Goal: Transaction & Acquisition: Purchase product/service

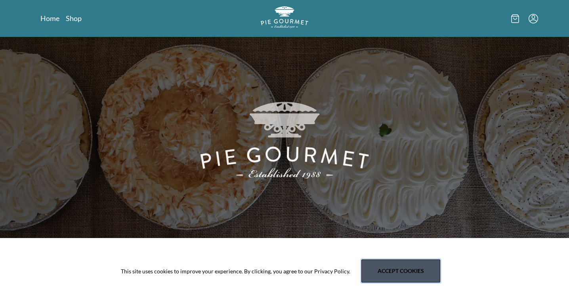
click at [403, 271] on button "Accept cookies" at bounding box center [400, 270] width 79 height 23
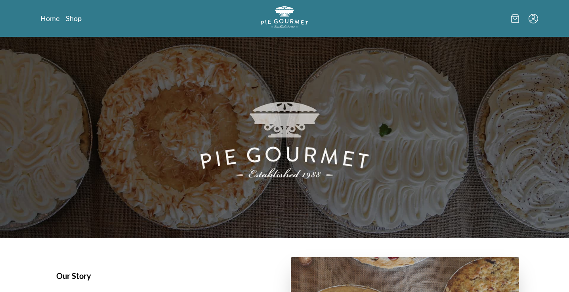
scroll to position [139, 0]
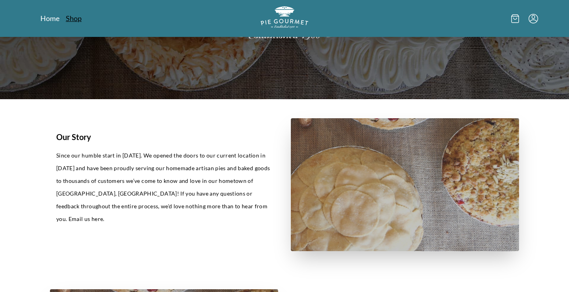
click at [71, 19] on link "Shop" at bounding box center [74, 18] width 16 height 10
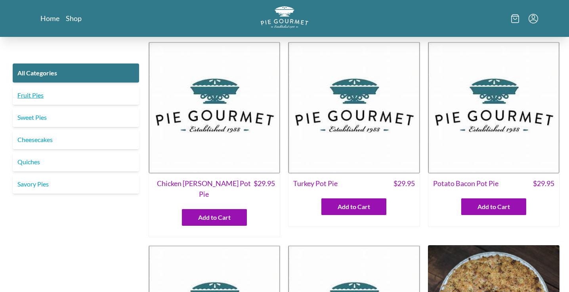
click at [104, 99] on link "Fruit Pies" at bounding box center [76, 95] width 126 height 19
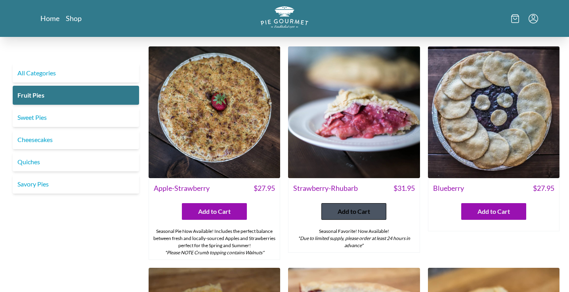
click at [342, 209] on span "Add to Cart" at bounding box center [353, 211] width 32 height 10
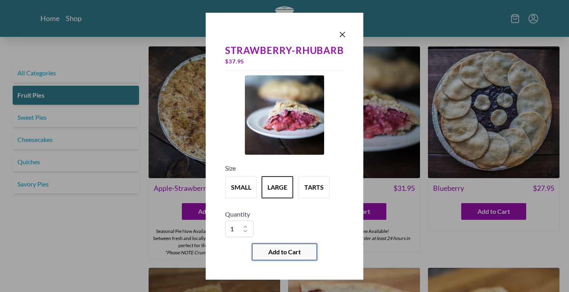
click at [281, 252] on span "Add to Cart" at bounding box center [284, 252] width 32 height 10
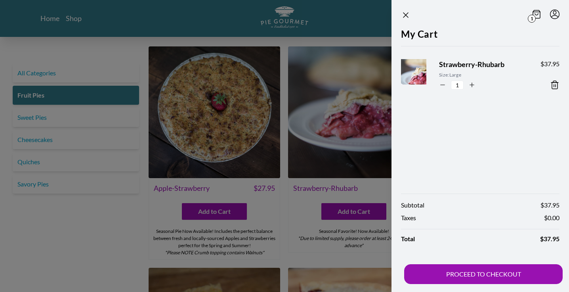
click at [299, 212] on div at bounding box center [284, 146] width 569 height 292
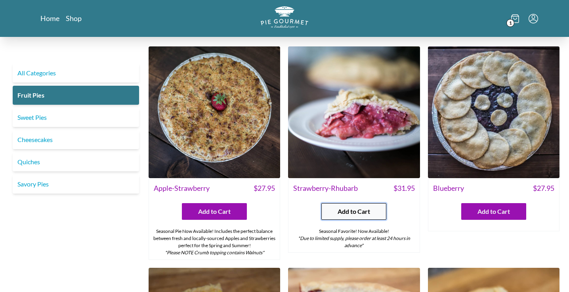
click at [352, 211] on span "Add to Cart" at bounding box center [353, 211] width 32 height 10
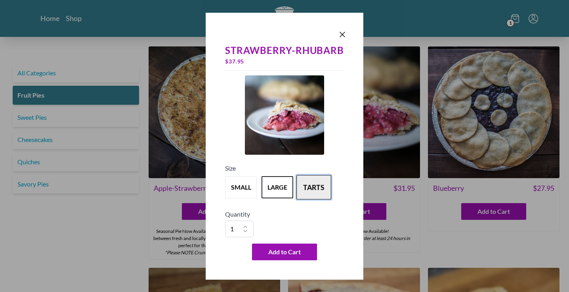
click at [313, 182] on button "tarts" at bounding box center [313, 187] width 35 height 25
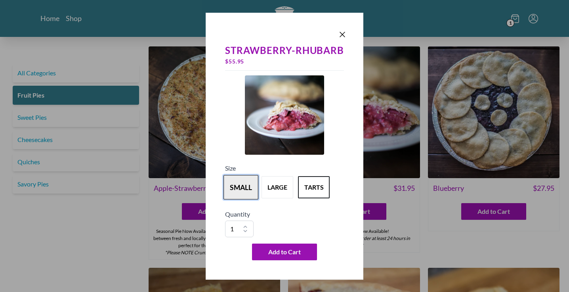
click at [238, 187] on button "small" at bounding box center [240, 187] width 35 height 25
click at [284, 187] on button "large" at bounding box center [277, 187] width 35 height 25
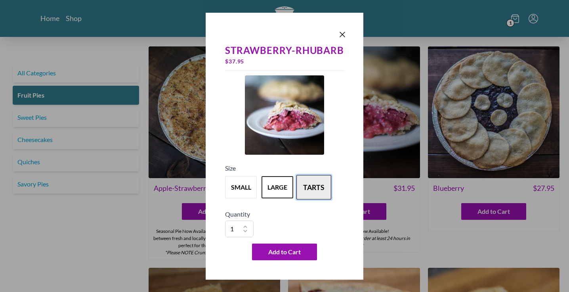
click at [314, 185] on button "tarts" at bounding box center [313, 187] width 35 height 25
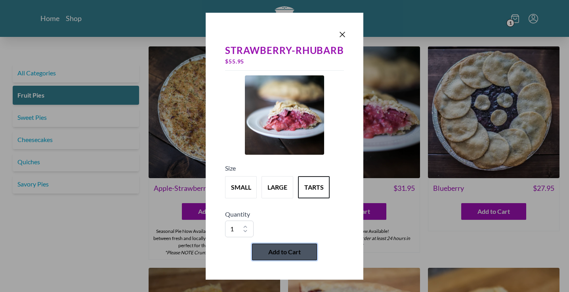
click at [293, 253] on span "Add to Cart" at bounding box center [284, 252] width 32 height 10
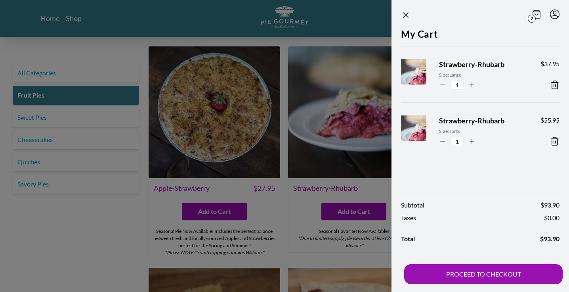
click at [274, 240] on div at bounding box center [284, 146] width 569 height 292
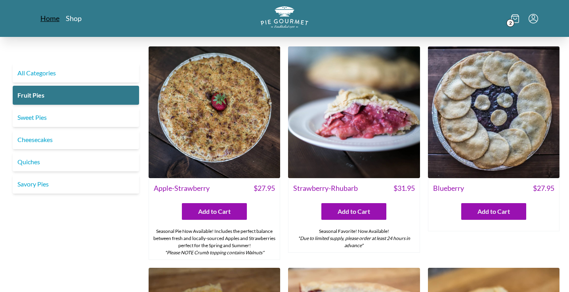
click at [47, 19] on link "Home" at bounding box center [49, 18] width 19 height 10
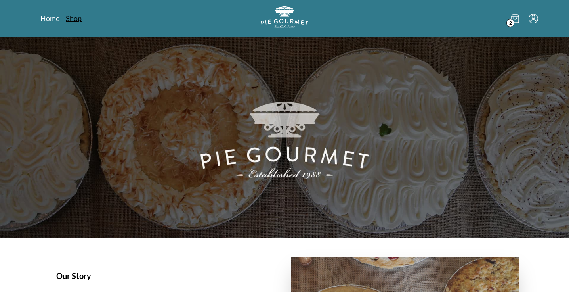
click at [78, 19] on link "Shop" at bounding box center [74, 18] width 16 height 10
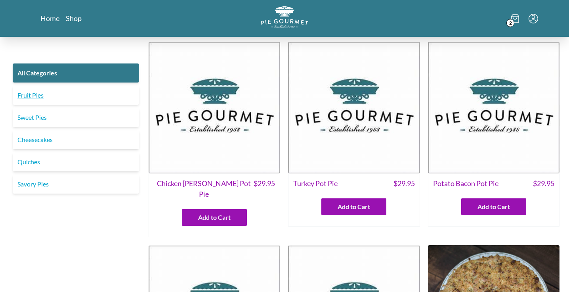
click at [21, 97] on link "Fruit Pies" at bounding box center [76, 95] width 126 height 19
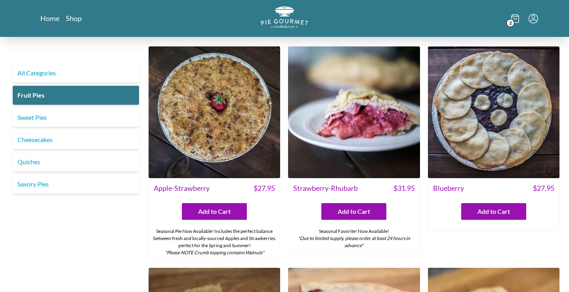
click at [309, 161] on img at bounding box center [354, 112] width 132 height 132
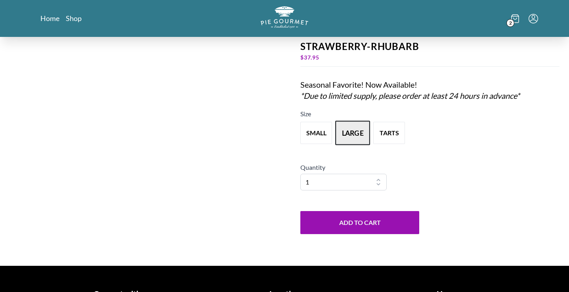
scroll to position [56, 0]
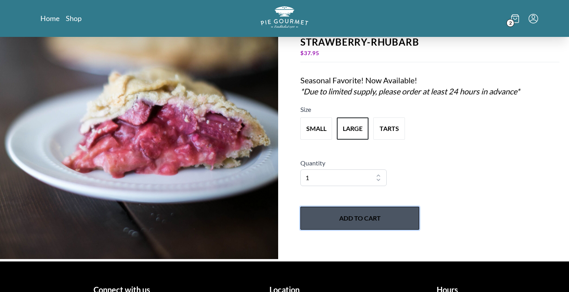
click at [343, 217] on button "Add to Cart" at bounding box center [359, 217] width 119 height 23
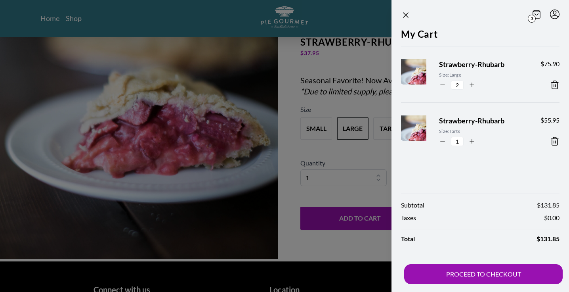
click at [551, 141] on icon at bounding box center [555, 141] width 10 height 10
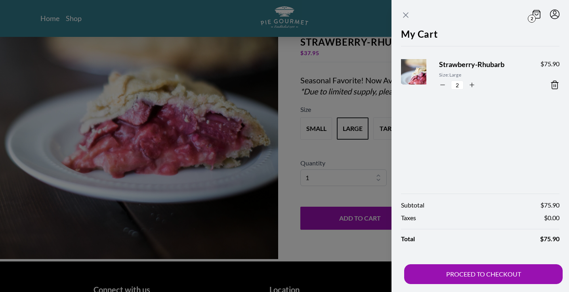
click at [410, 15] on icon "Close panel" at bounding box center [406, 15] width 10 height 10
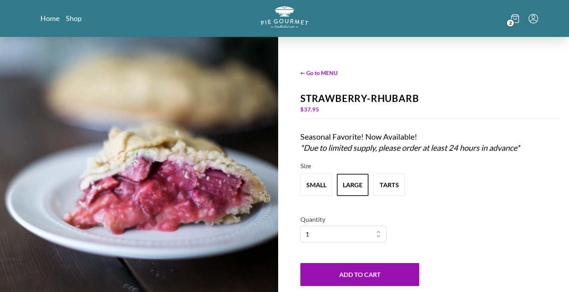
scroll to position [0, 0]
click at [318, 71] on span "← Go to MENU" at bounding box center [429, 73] width 259 height 8
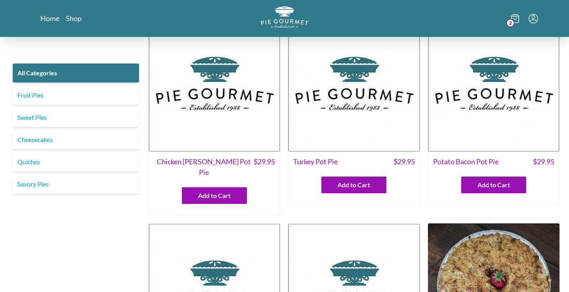
scroll to position [21, 0]
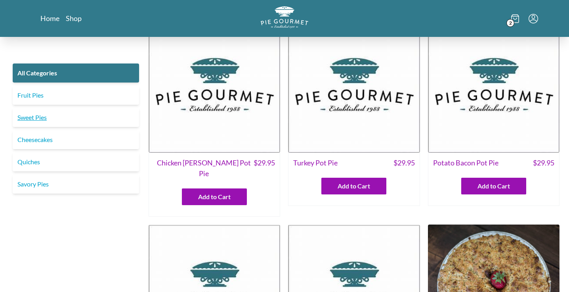
click at [28, 120] on link "Sweet Pies" at bounding box center [76, 117] width 126 height 19
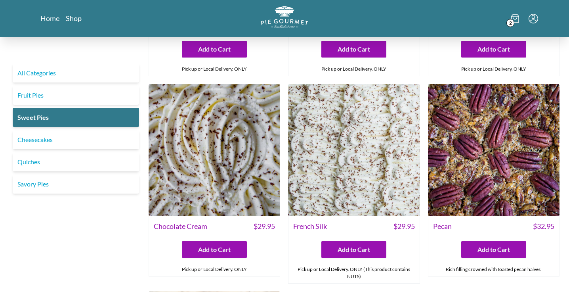
scroll to position [162, 0]
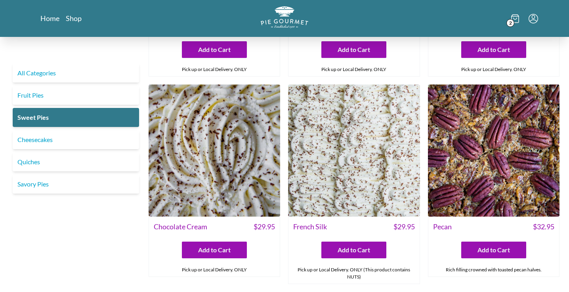
click at [217, 166] on img at bounding box center [215, 150] width 132 height 132
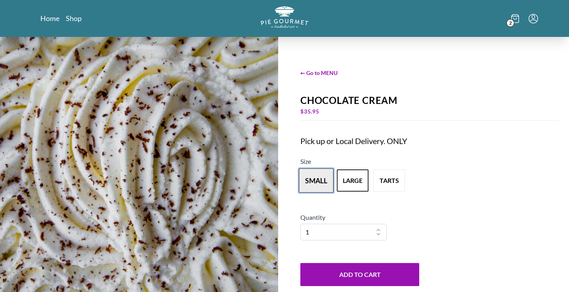
click at [322, 185] on button "small" at bounding box center [316, 180] width 35 height 25
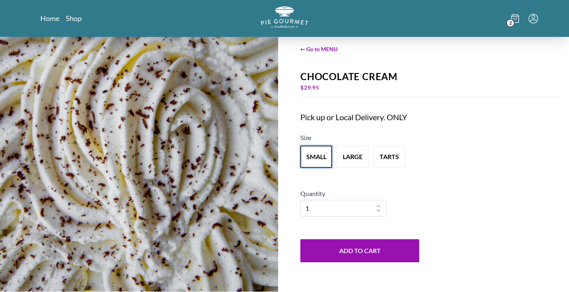
scroll to position [24, 0]
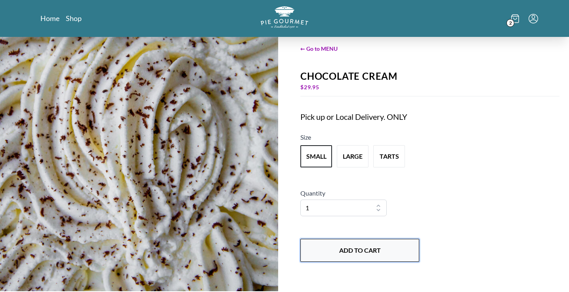
click at [328, 254] on button "Add to Cart" at bounding box center [359, 249] width 119 height 23
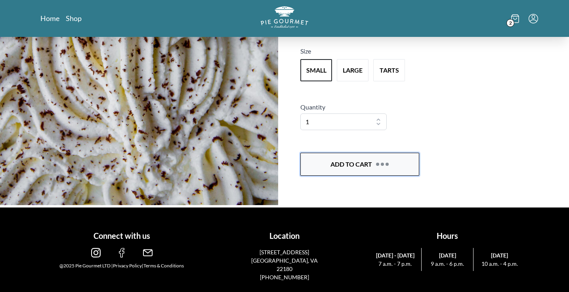
scroll to position [111, 0]
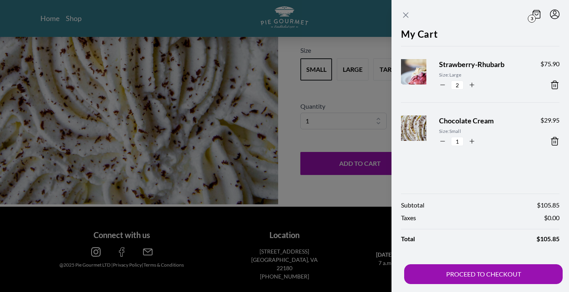
click at [405, 11] on icon "Close panel" at bounding box center [406, 15] width 10 height 10
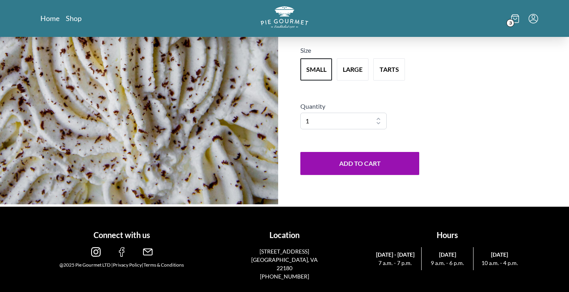
click at [72, 13] on div "Home Shop 3" at bounding box center [284, 18] width 507 height 37
click at [72, 17] on link "Shop" at bounding box center [74, 18] width 16 height 10
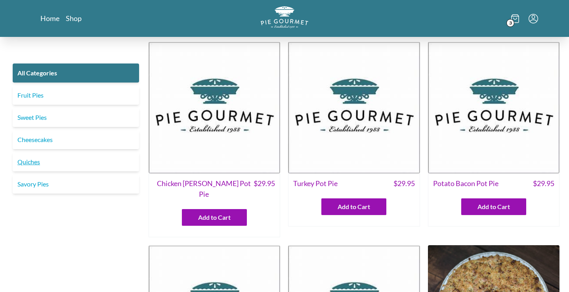
click at [30, 162] on link "Quiches" at bounding box center [76, 161] width 126 height 19
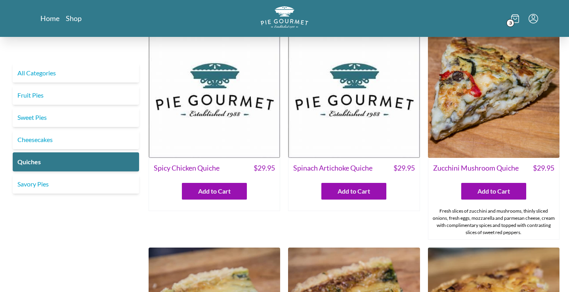
scroll to position [29, 0]
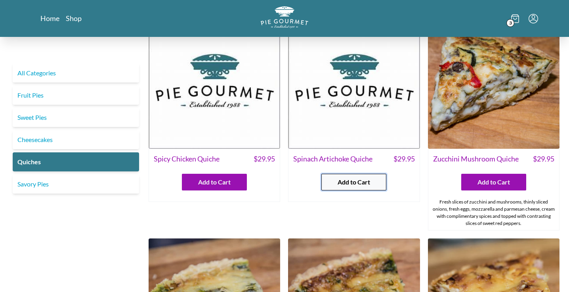
click at [341, 178] on span "Add to Cart" at bounding box center [353, 182] width 32 height 10
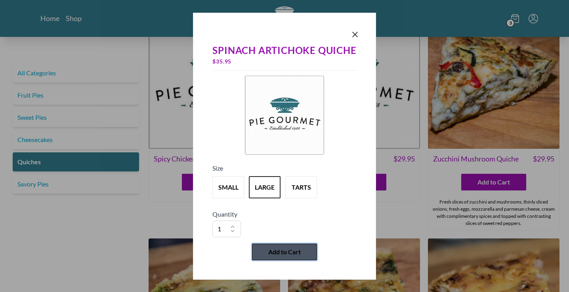
click at [280, 253] on span "Add to Cart" at bounding box center [284, 252] width 32 height 10
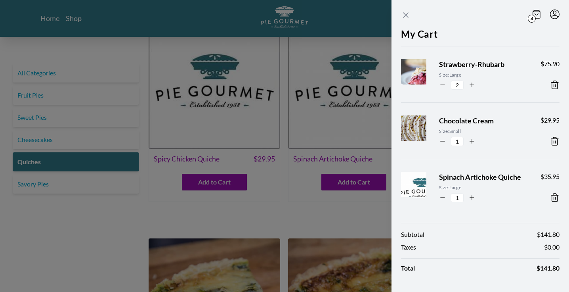
click at [406, 16] on icon "Close panel" at bounding box center [405, 15] width 5 height 5
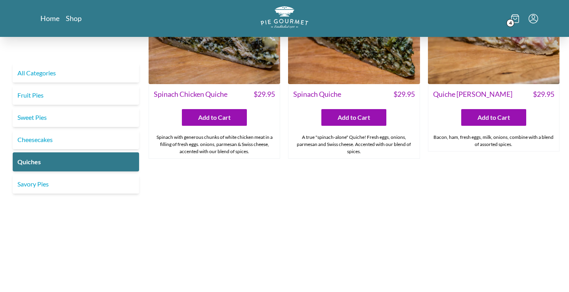
scroll to position [315, 0]
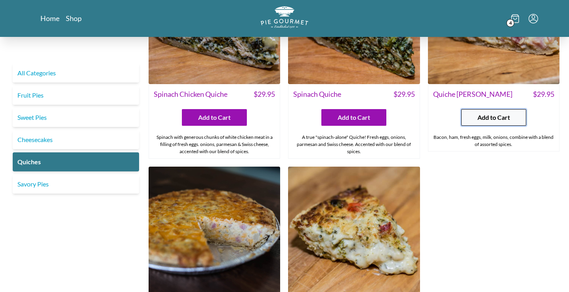
click at [500, 118] on span "Add to Cart" at bounding box center [493, 117] width 32 height 10
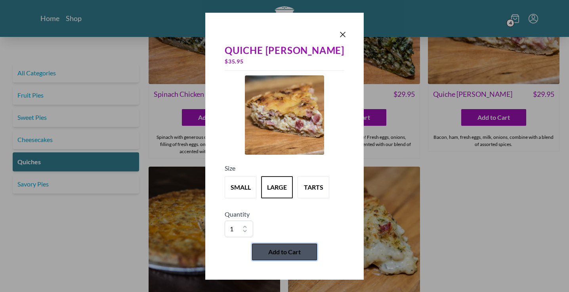
click at [292, 254] on span "Add to Cart" at bounding box center [284, 252] width 32 height 10
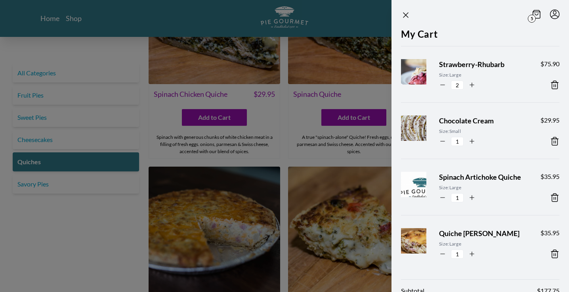
click at [326, 162] on div at bounding box center [284, 146] width 569 height 292
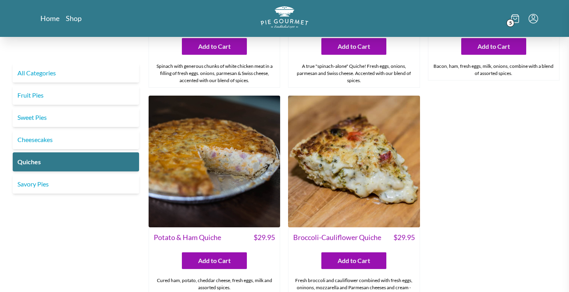
scroll to position [424, 0]
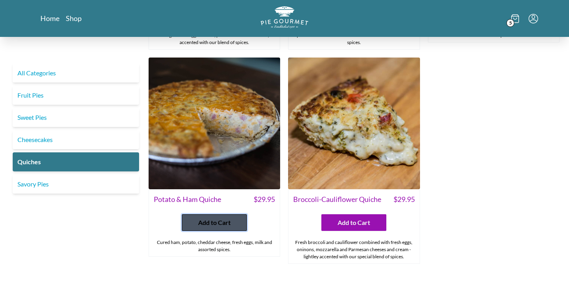
click at [208, 225] on span "Add to Cart" at bounding box center [214, 222] width 32 height 10
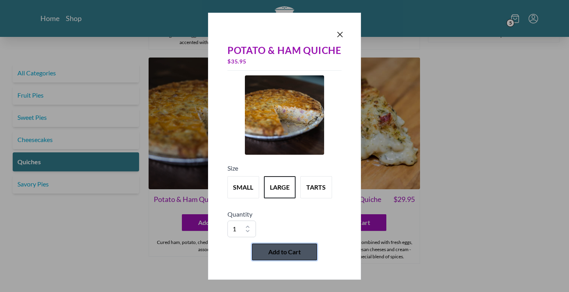
click at [272, 252] on span "Add to Cart" at bounding box center [284, 252] width 32 height 10
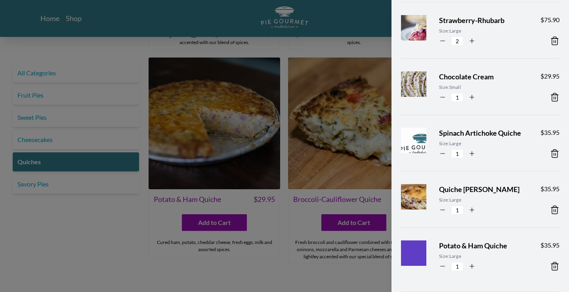
scroll to position [44, 0]
click at [292, 275] on div at bounding box center [284, 146] width 569 height 292
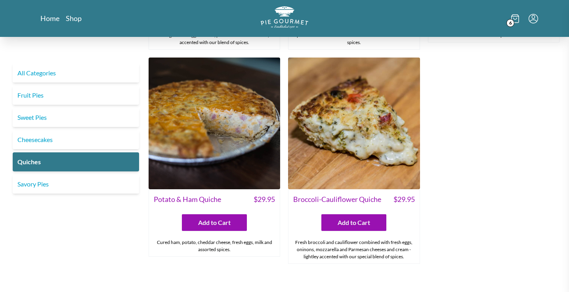
scroll to position [0, 0]
click at [511, 18] on icon at bounding box center [514, 19] width 7 height 8
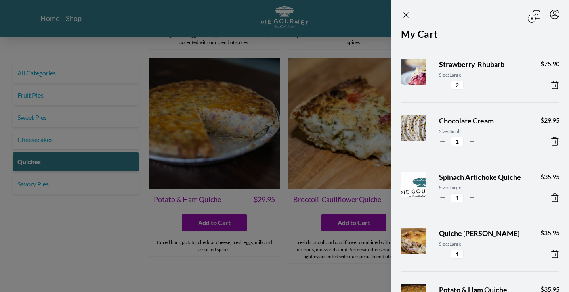
click at [555, 139] on icon at bounding box center [555, 141] width 10 height 10
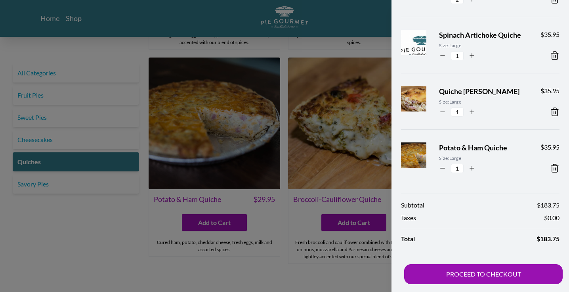
scroll to position [86, 0]
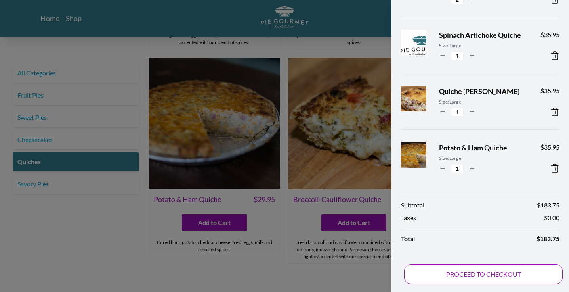
click at [480, 273] on div "Subtotal $ 183.75 Taxes $ 0.00 Total $ 183.75 PROCEED TO CHECKOUT" at bounding box center [479, 238] width 177 height 106
click at [467, 273] on div "Subtotal $ 183.75 Taxes $ 0.00 Total $ 183.75 PROCEED TO CHECKOUT" at bounding box center [479, 238] width 177 height 106
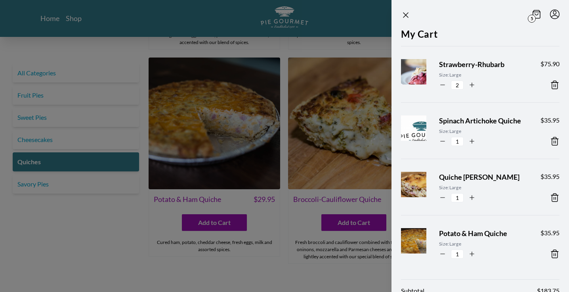
click at [468, 269] on div "5 My Cart Strawberry-Rhubarb Size: Large 2 $ 75.90 Spinach Artichoke Quiche Siz…" at bounding box center [479, 146] width 177 height 292
click at [535, 14] on icon at bounding box center [536, 14] width 3 height 2
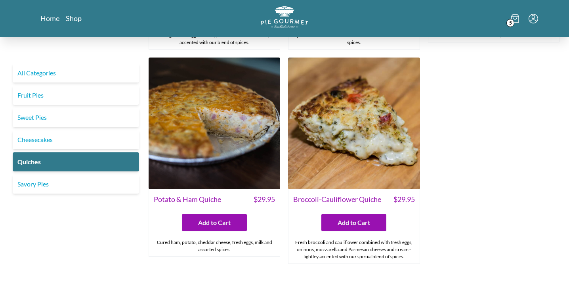
click at [535, 14] on icon "Menu" at bounding box center [533, 19] width 10 height 10
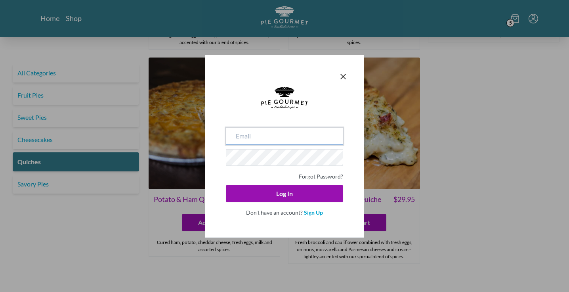
click at [535, 14] on div "Forgot Password? Log In Don't have an account? Sign Up" at bounding box center [284, 146] width 569 height 292
type input "[EMAIL_ADDRESS][DOMAIN_NAME]"
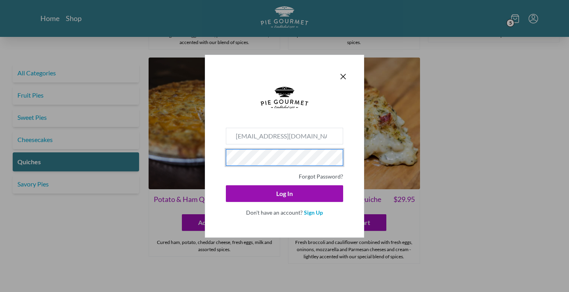
click at [284, 193] on button "Log In" at bounding box center [284, 193] width 117 height 17
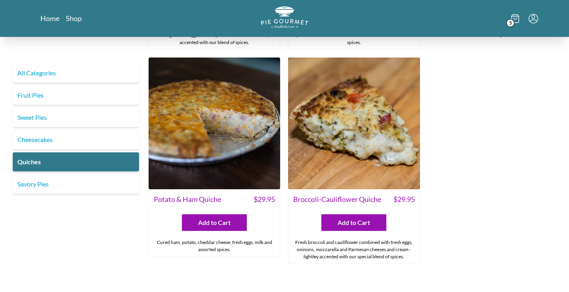
click at [513, 23] on span "5" at bounding box center [510, 23] width 8 height 8
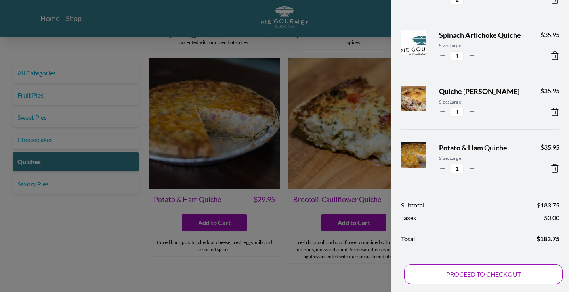
scroll to position [86, 0]
click at [448, 277] on div "Subtotal $ 183.75 Taxes $ 0.00 Total $ 183.75 PROCEED TO CHECKOUT" at bounding box center [479, 238] width 177 height 106
